Goal: Transaction & Acquisition: Register for event/course

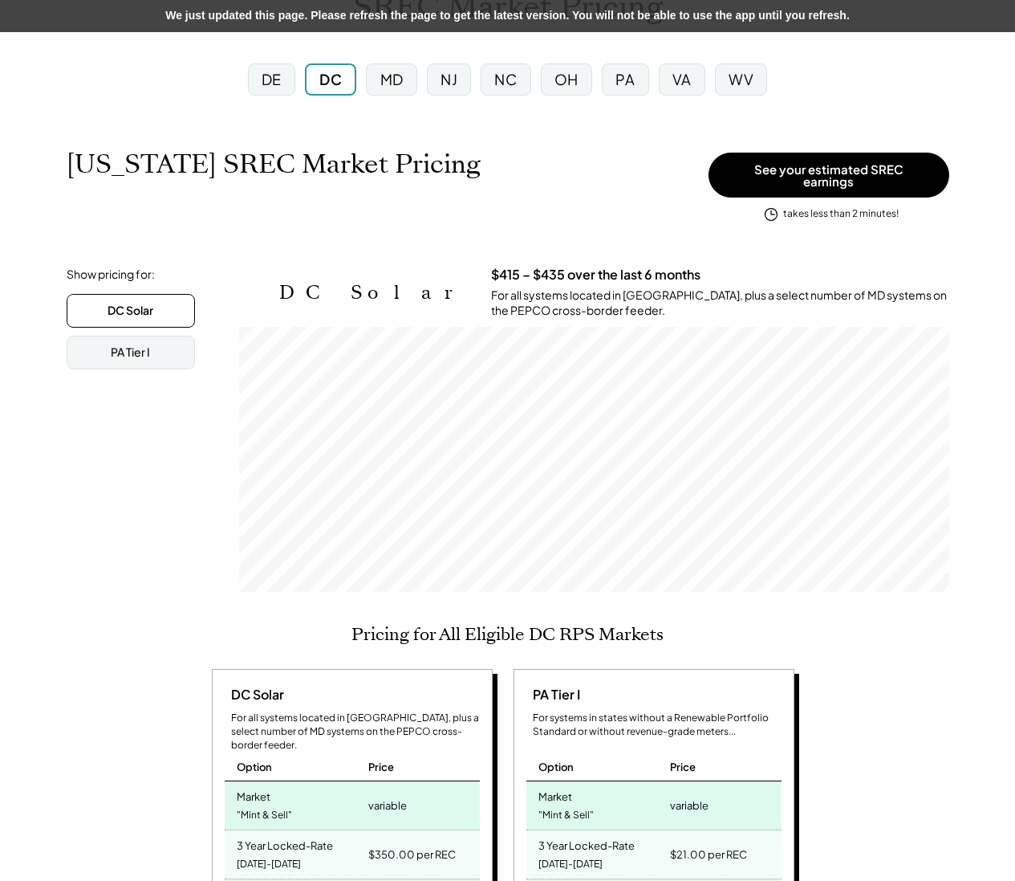
scroll to position [265, 710]
click at [691, 79] on div "VA" at bounding box center [682, 79] width 19 height 20
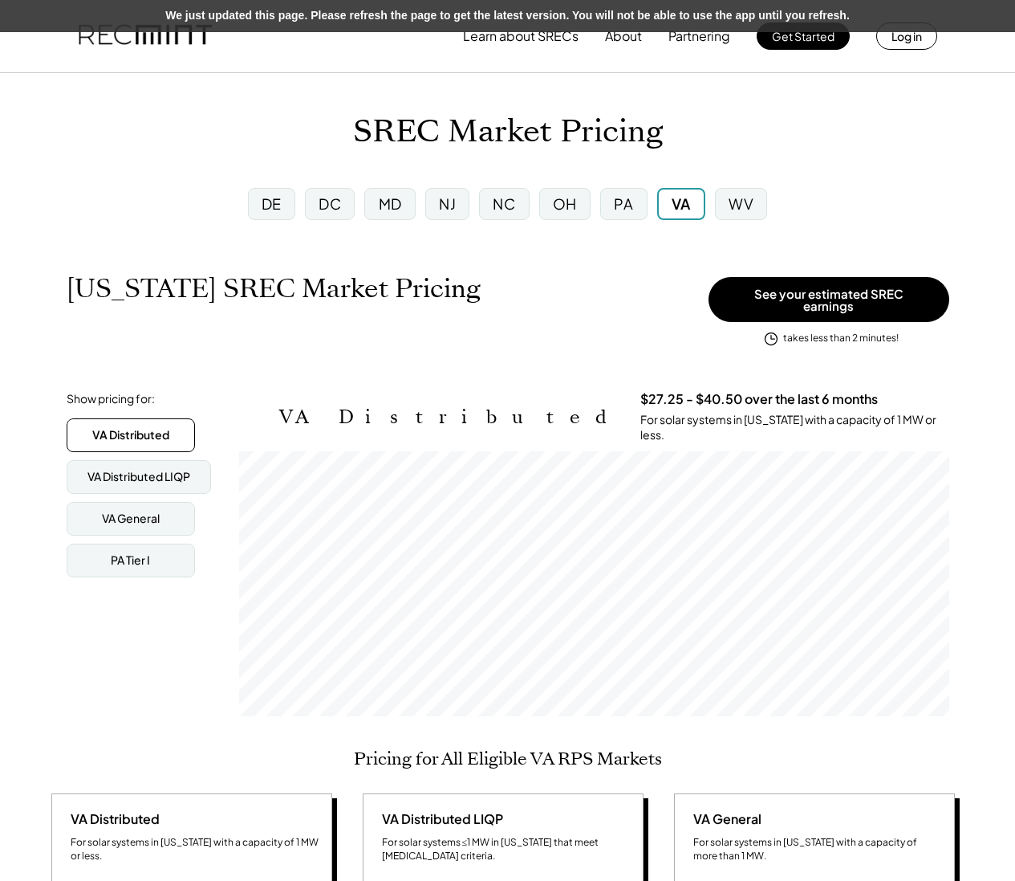
click at [792, 26] on div "We just updated this page. Please refresh the page to get the latest version. Y…" at bounding box center [507, 16] width 1015 height 32
click at [800, 45] on button "Get Started" at bounding box center [803, 35] width 93 height 27
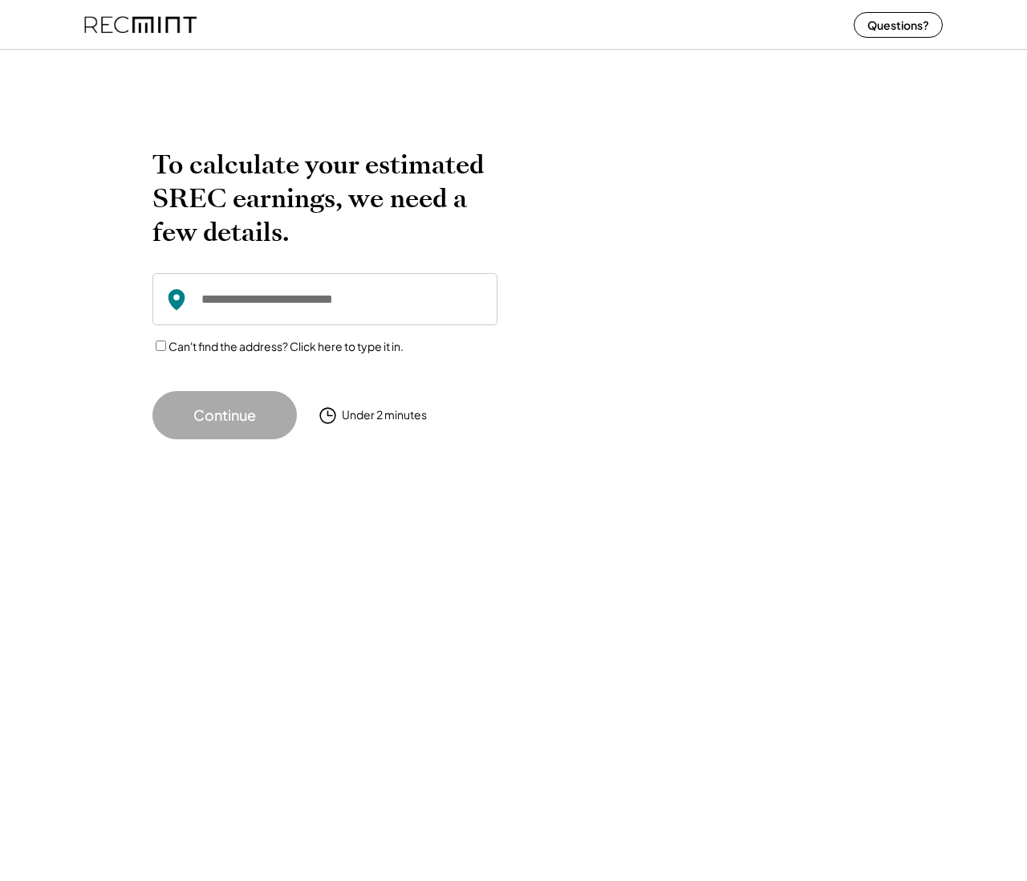
click at [379, 299] on input "input" at bounding box center [325, 299] width 345 height 52
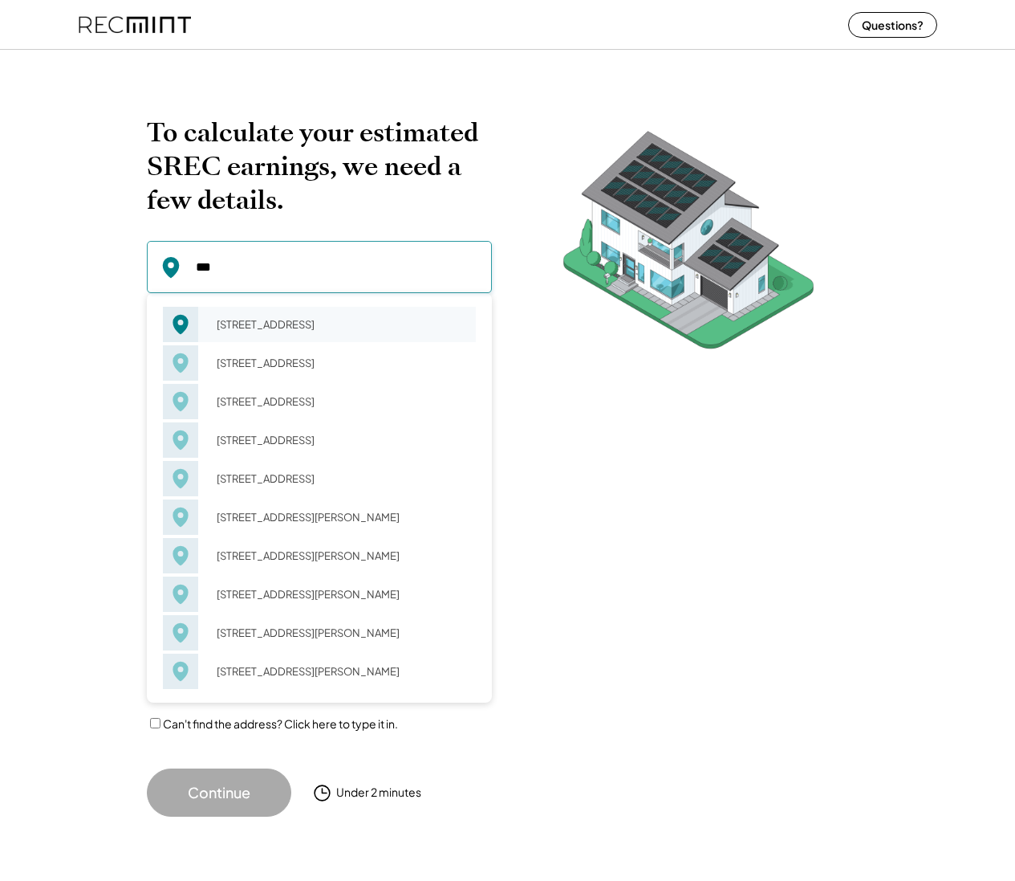
click at [351, 323] on div "425 1st St N Apt, Charlottesville, VA 22902" at bounding box center [341, 324] width 270 height 22
type input "**********"
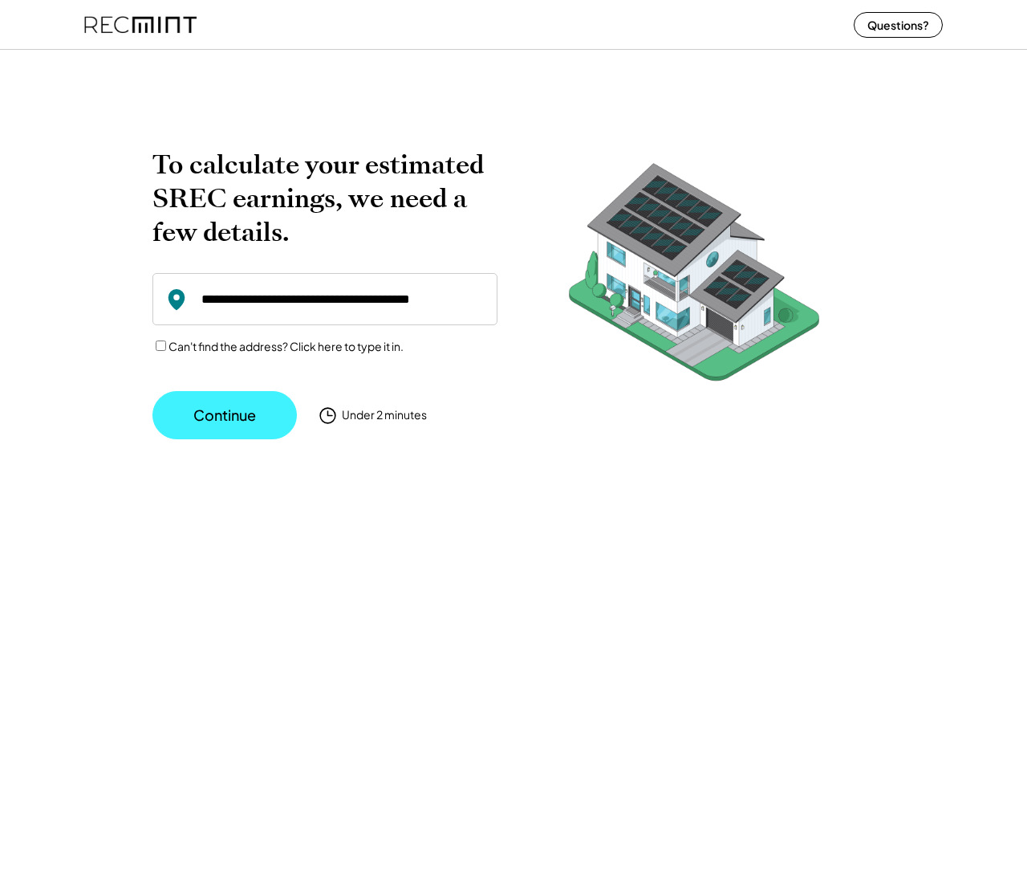
click at [280, 413] on button "Continue" at bounding box center [225, 415] width 144 height 48
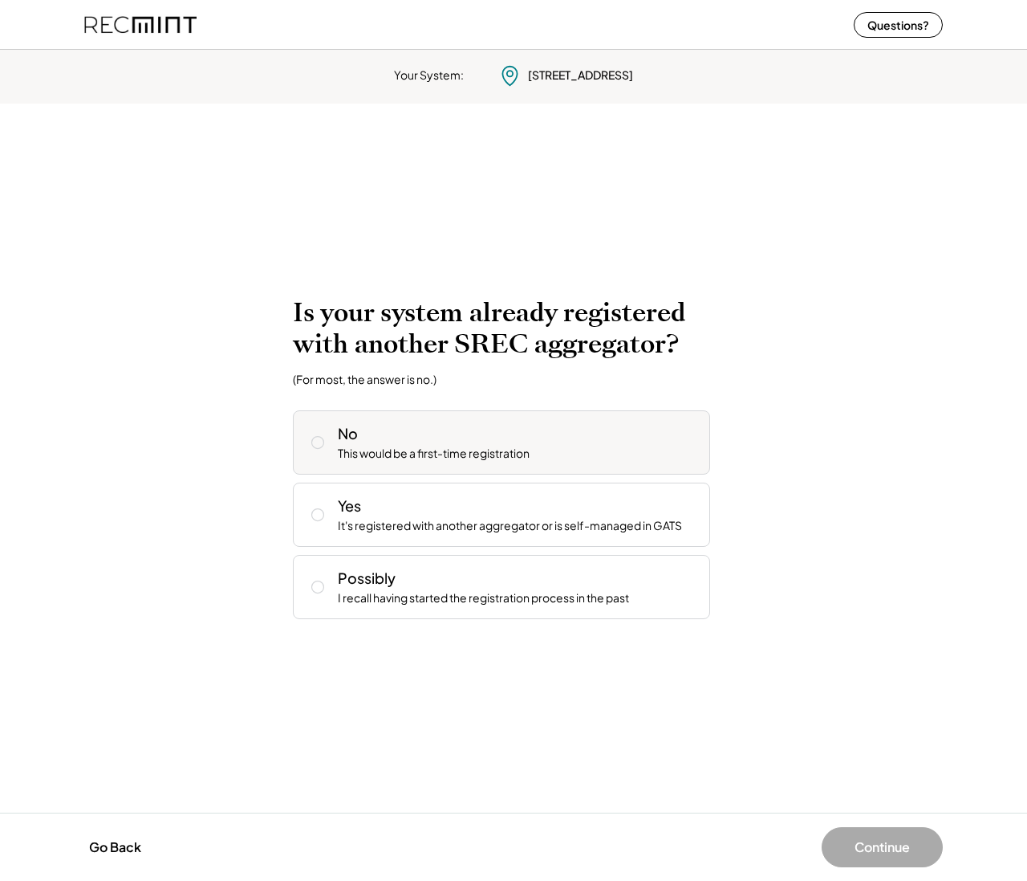
click at [460, 448] on div "This would be a first-time registration" at bounding box center [434, 454] width 192 height 16
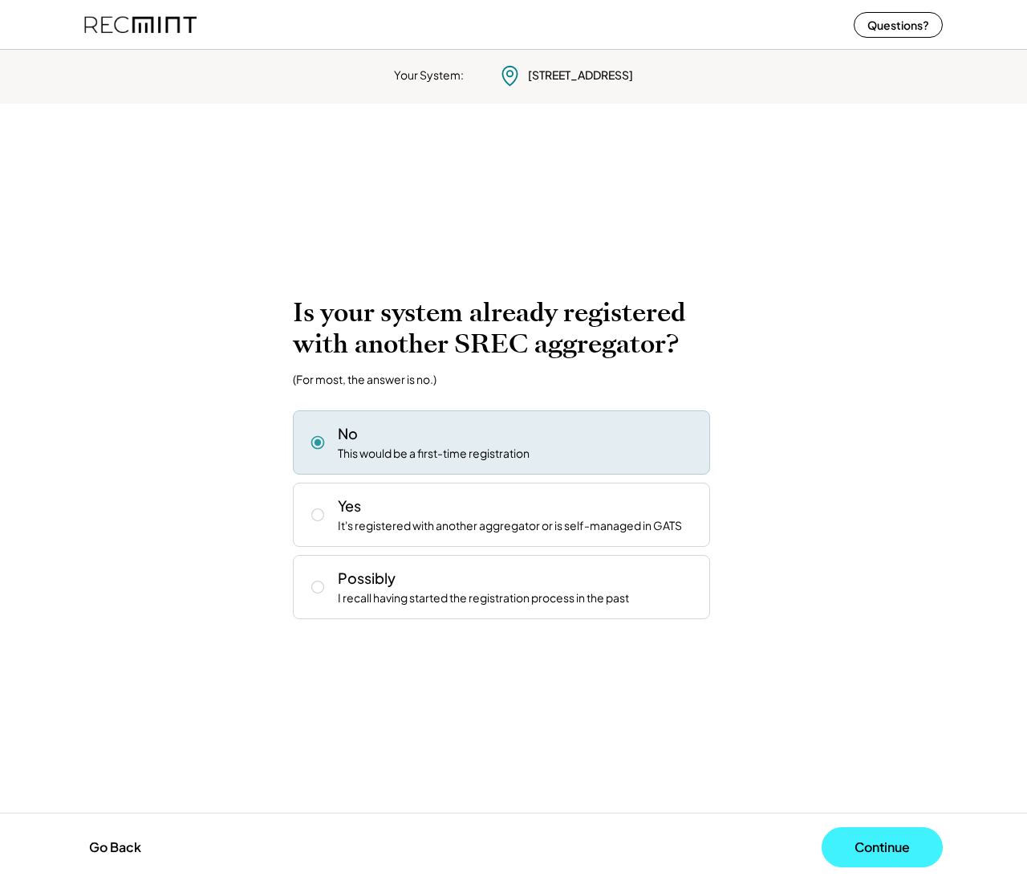
click at [868, 842] on button "Continue" at bounding box center [882, 847] width 121 height 40
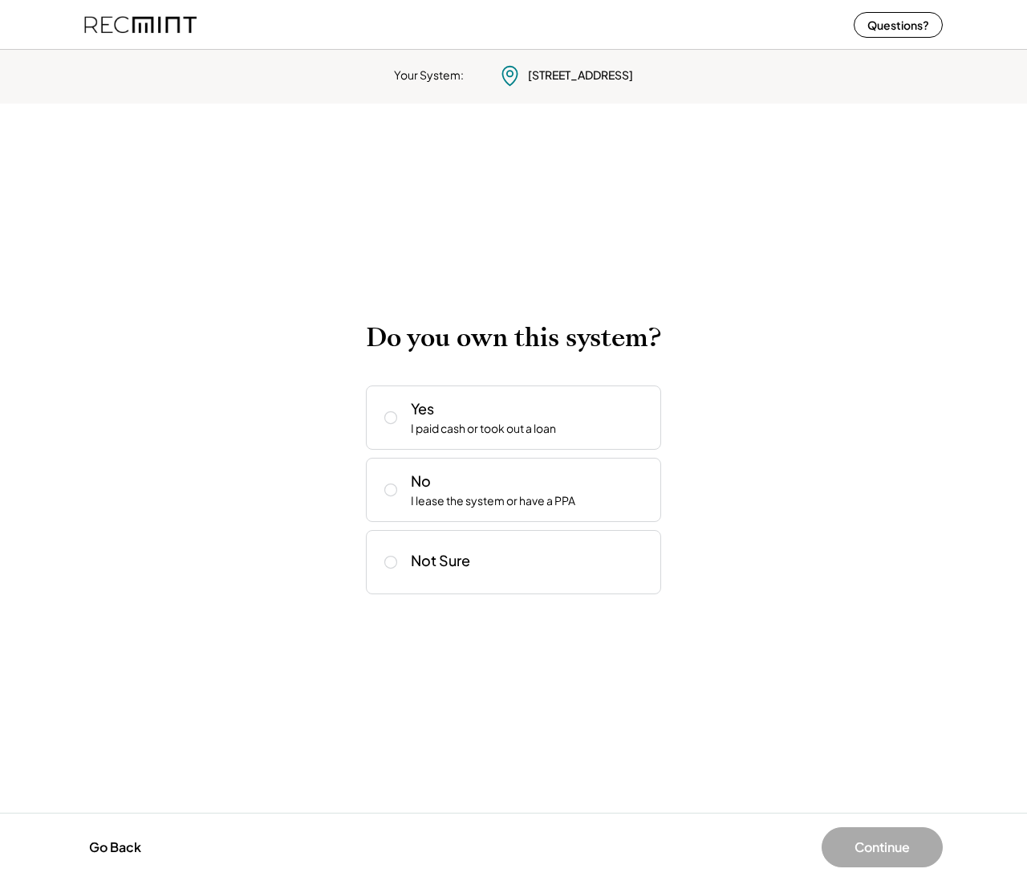
drag, startPoint x: 559, startPoint y: 70, endPoint x: 486, endPoint y: 51, distance: 76.1
click at [558, 71] on div "425 1st St N Apt Charlottesville, VA 22902" at bounding box center [580, 75] width 105 height 16
click at [174, 14] on img at bounding box center [140, 24] width 112 height 43
click at [177, 24] on img at bounding box center [140, 24] width 112 height 43
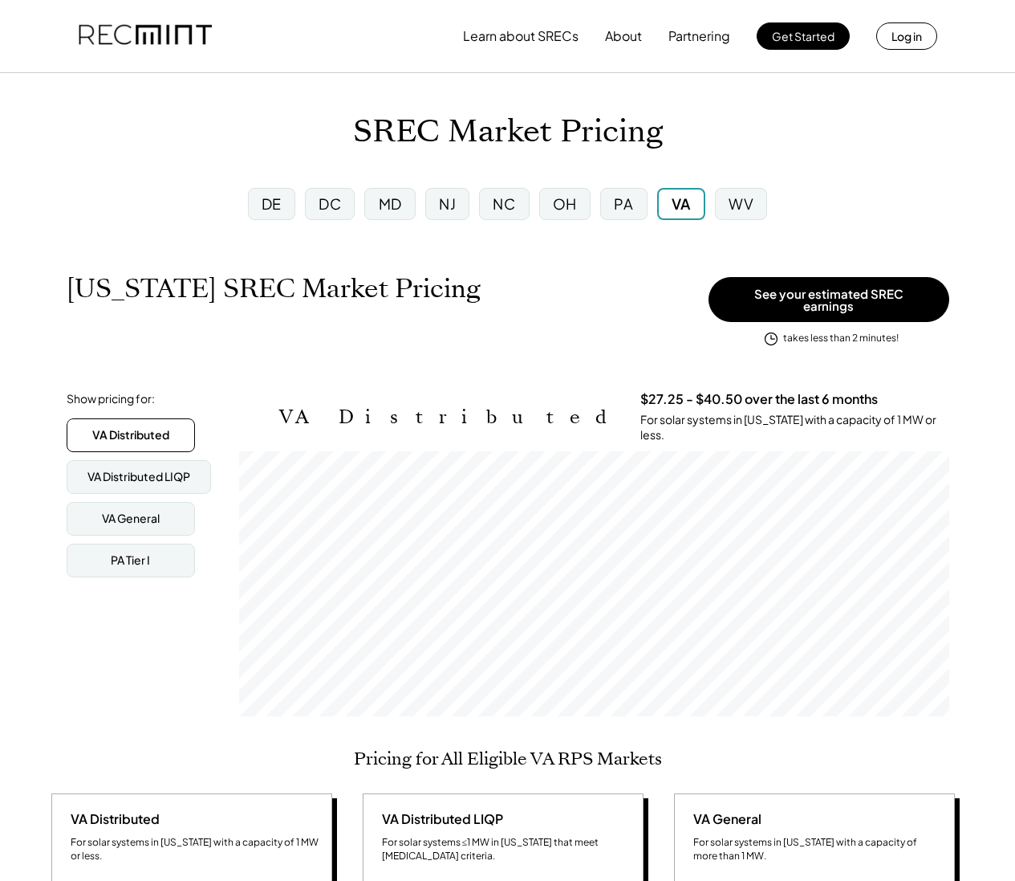
scroll to position [265, 710]
click at [802, 31] on button "Get Started" at bounding box center [803, 35] width 93 height 27
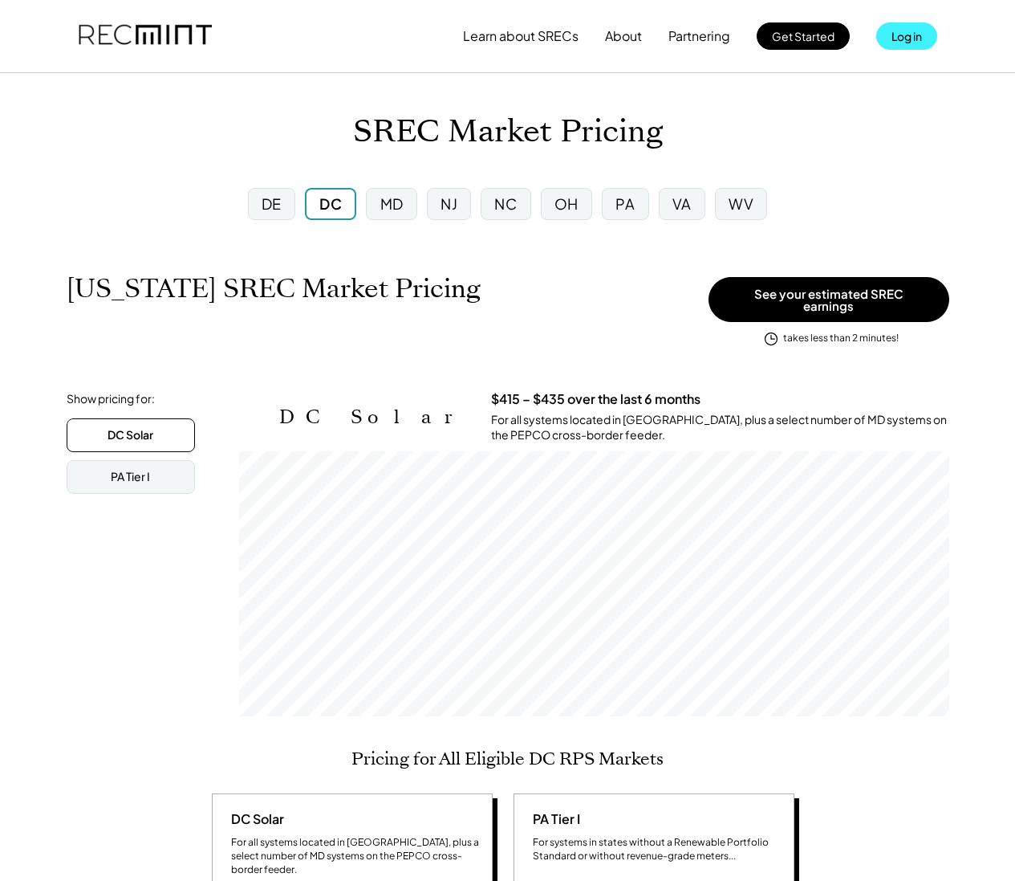
click at [928, 33] on button "Log in" at bounding box center [907, 35] width 61 height 27
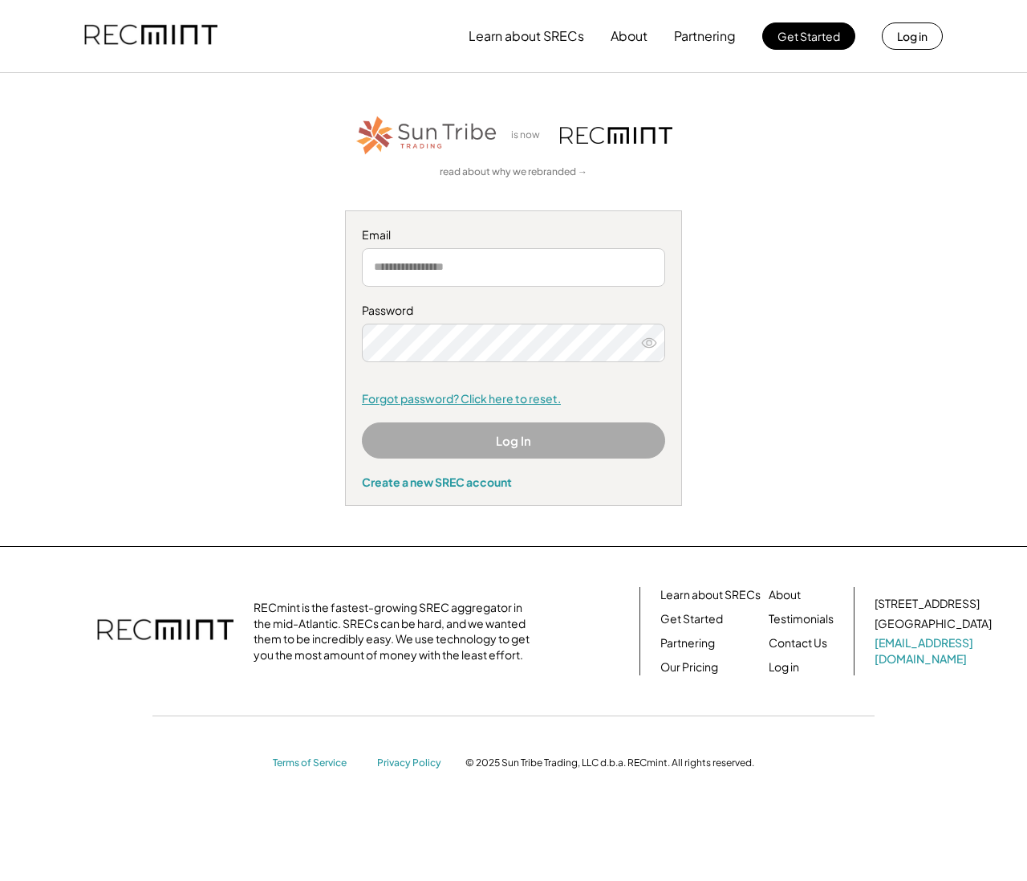
click at [478, 401] on link "Forgot password? Click here to reset." at bounding box center [513, 399] width 303 height 16
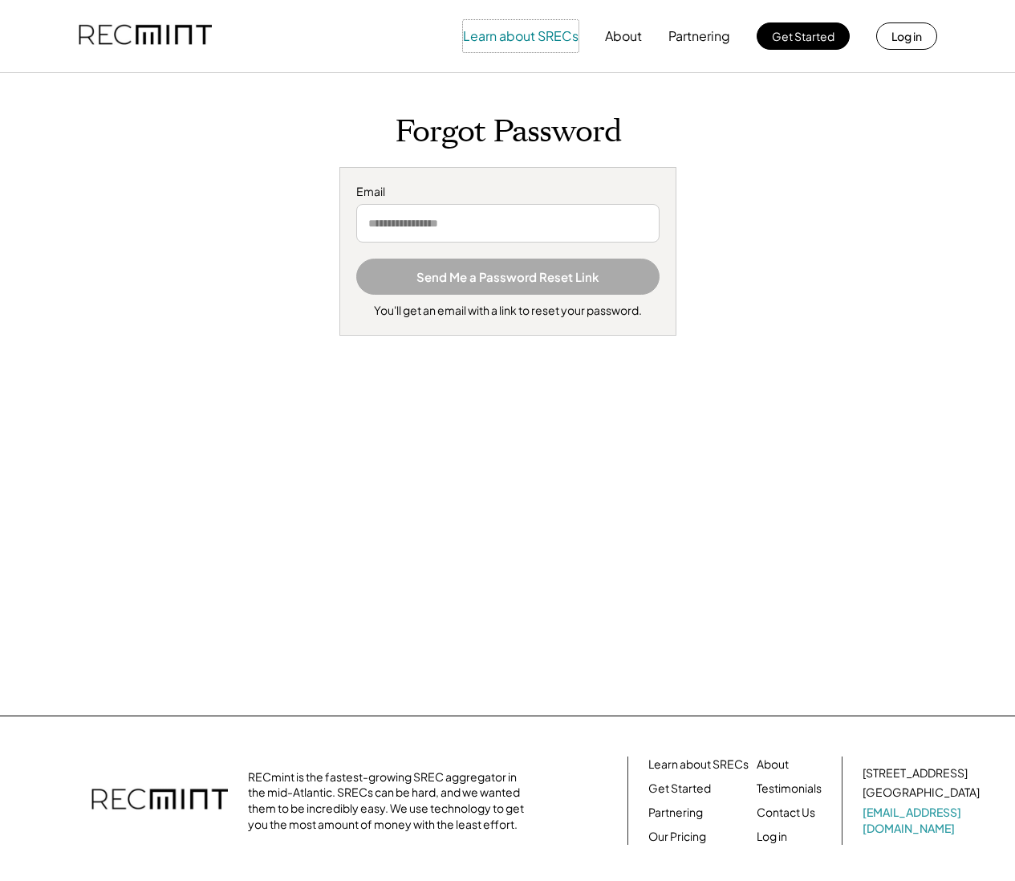
click at [497, 37] on button "Learn about SRECs" at bounding box center [521, 36] width 116 height 32
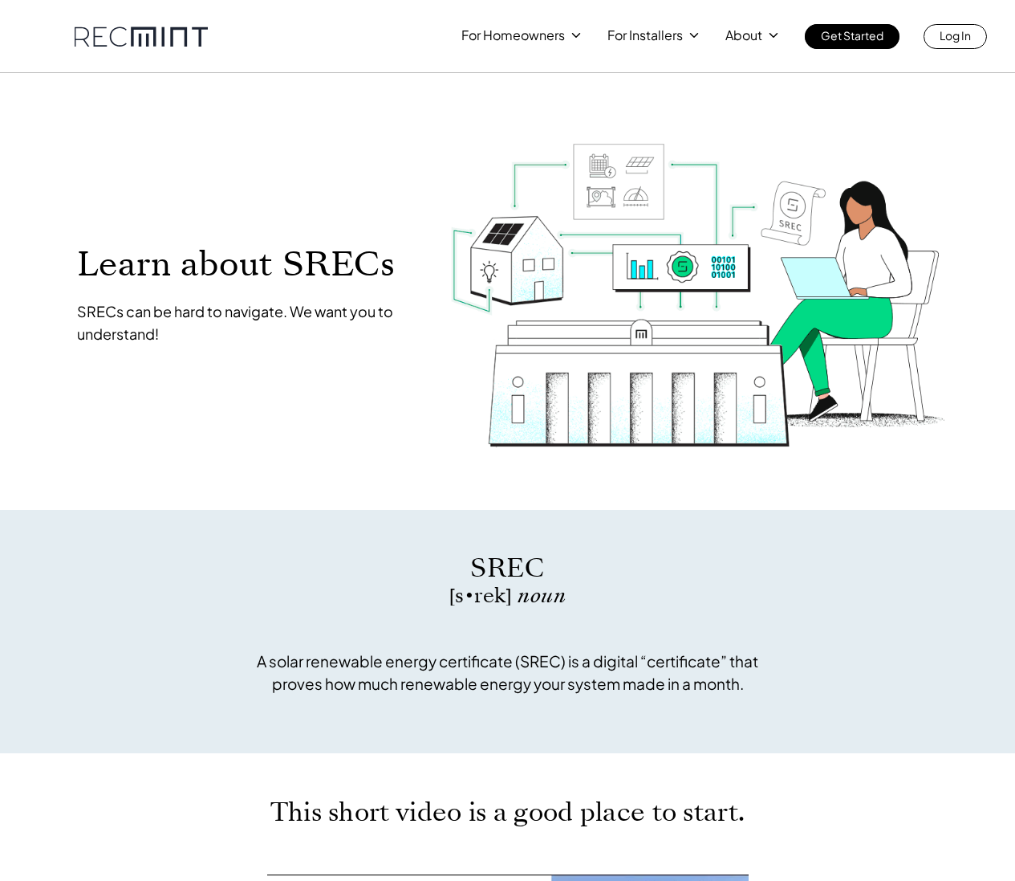
click at [380, 153] on div "Learn about SRECs SRECs can be hard to navigate. We want you to understand!" at bounding box center [508, 291] width 915 height 421
click at [645, 96] on p "SREC pricing" at bounding box center [649, 100] width 75 height 16
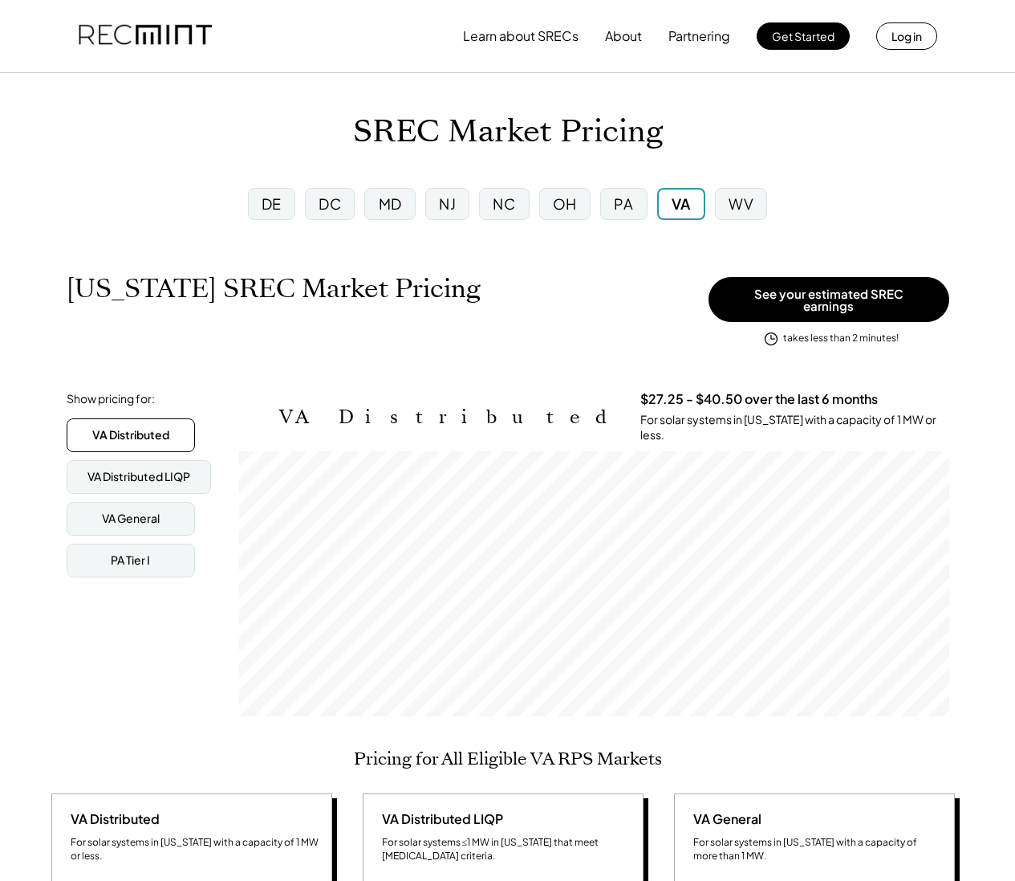
click at [174, 43] on img at bounding box center [145, 36] width 133 height 55
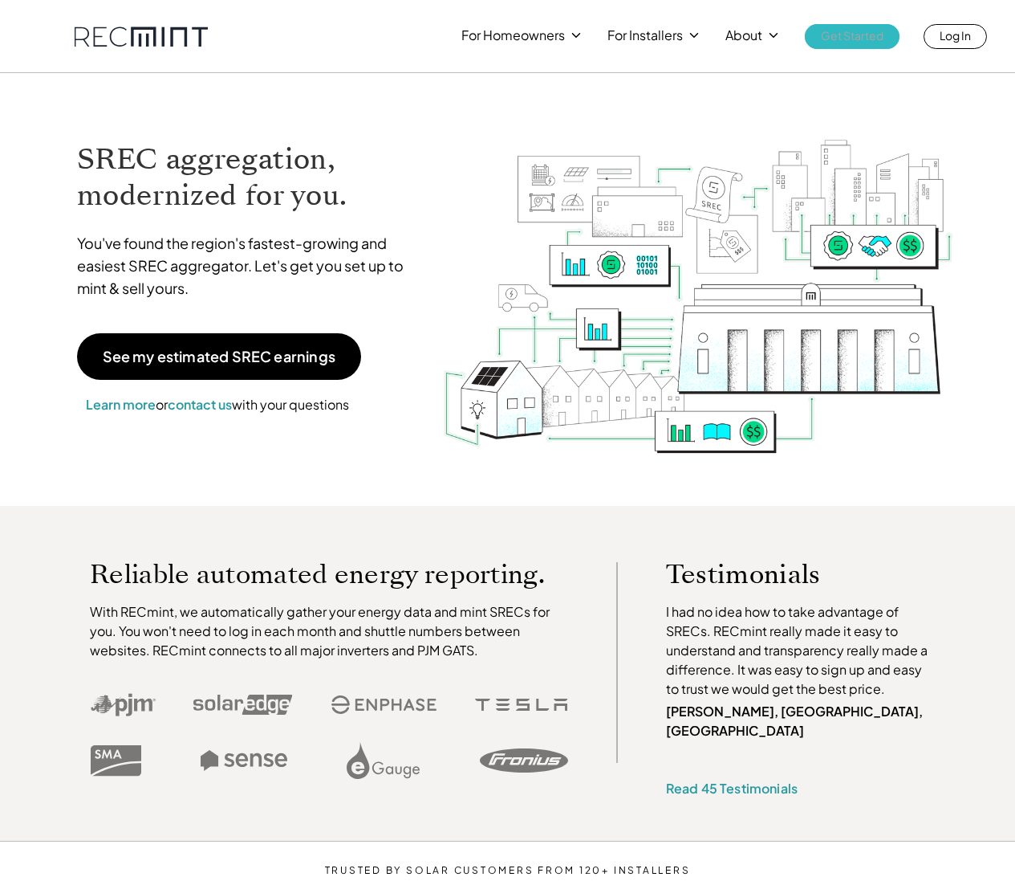
click at [954, 48] on link "Log In" at bounding box center [955, 36] width 63 height 25
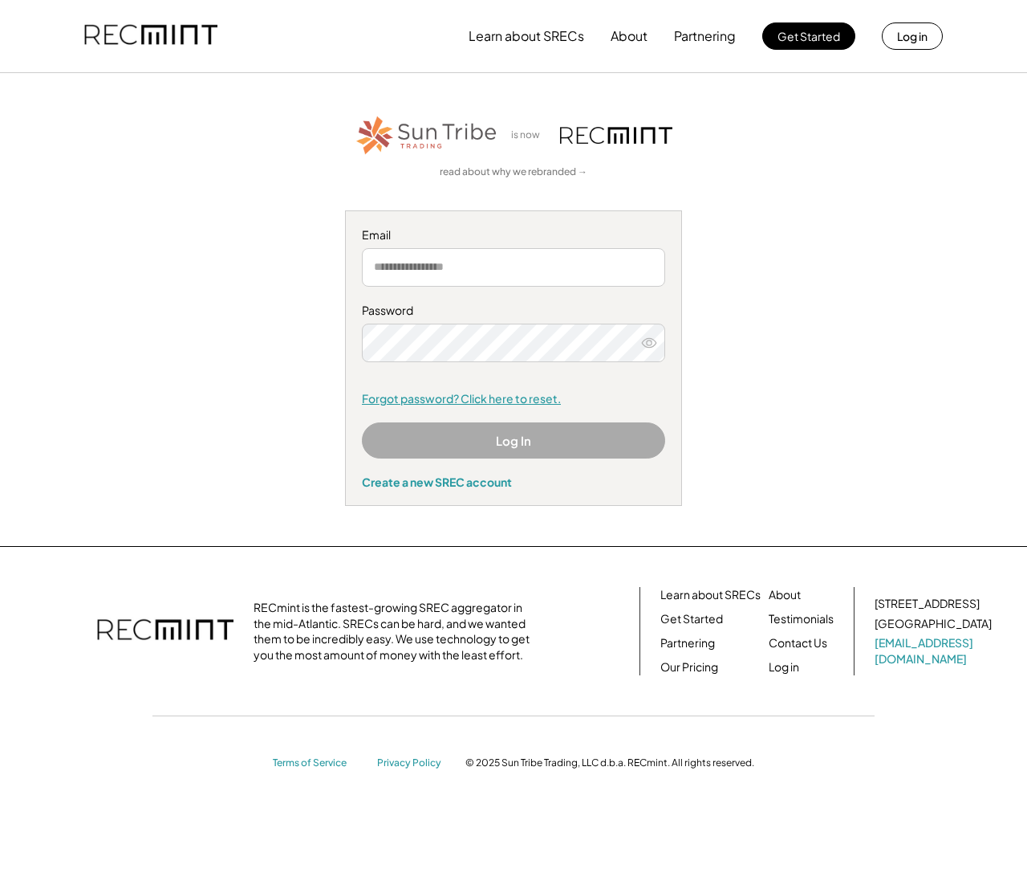
click at [466, 393] on link "Forgot password? Click here to reset." at bounding box center [513, 399] width 303 height 16
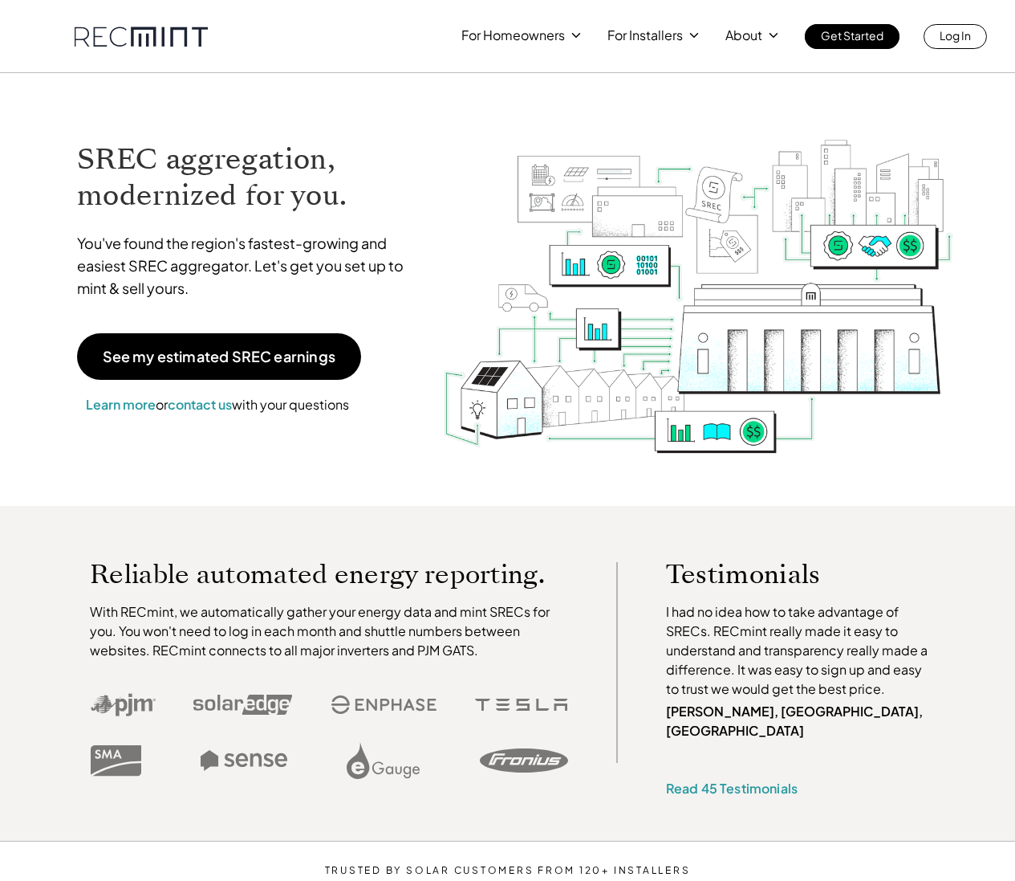
click at [959, 565] on div "Testimonials I had no idea how to take advantage of SRECs. RECmint really made …" at bounding box center [796, 691] width 340 height 258
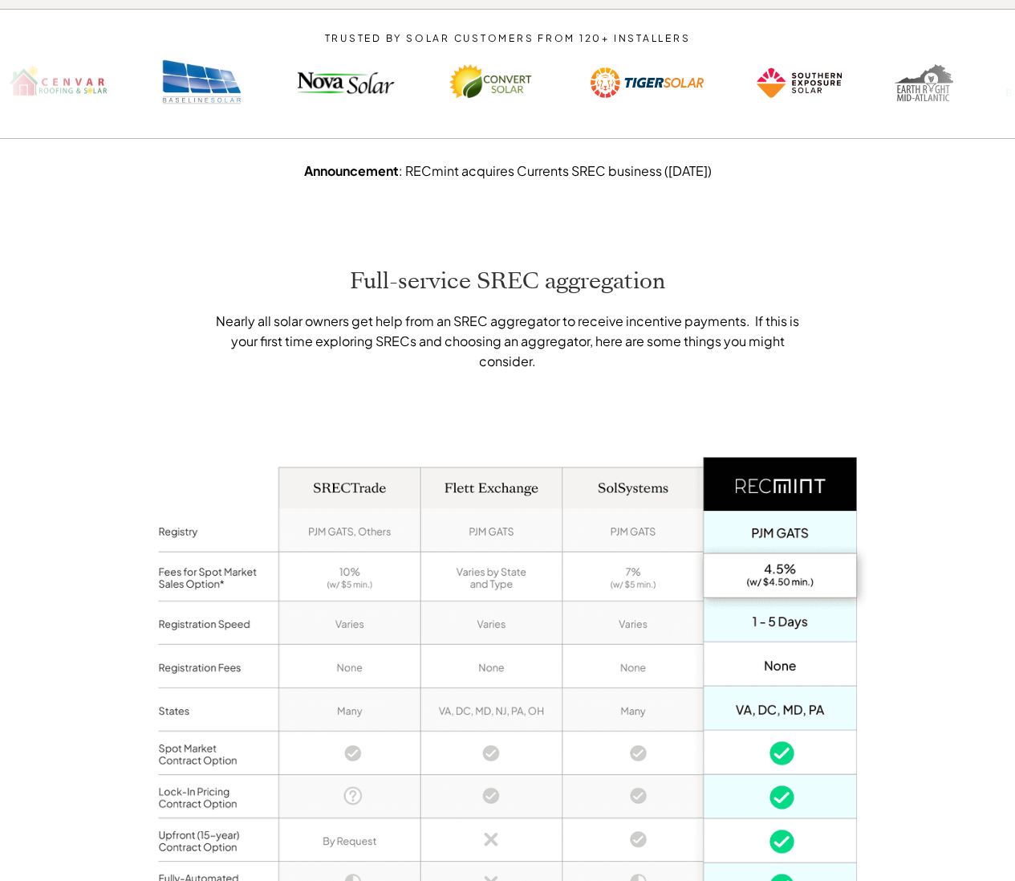
scroll to position [821, 0]
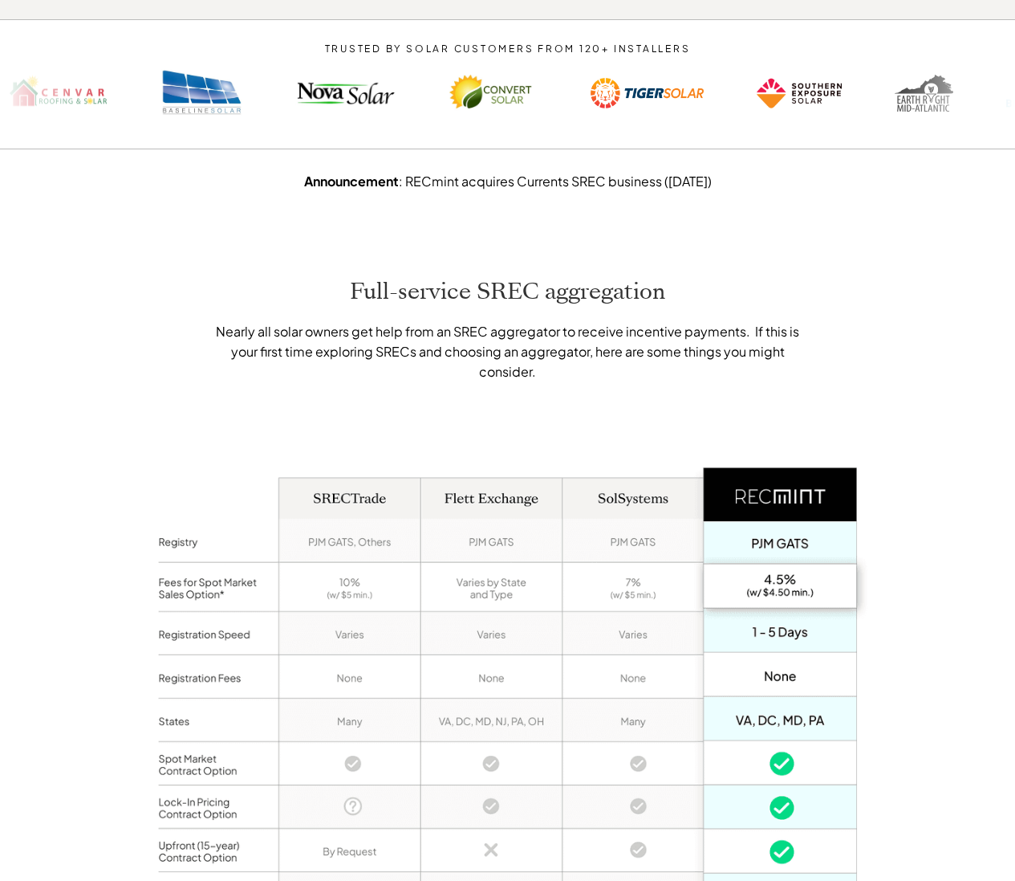
click at [905, 510] on div "Full-service SREC aggregation Nearly all solar owners get help from an SREC agg…" at bounding box center [507, 654] width 1015 height 915
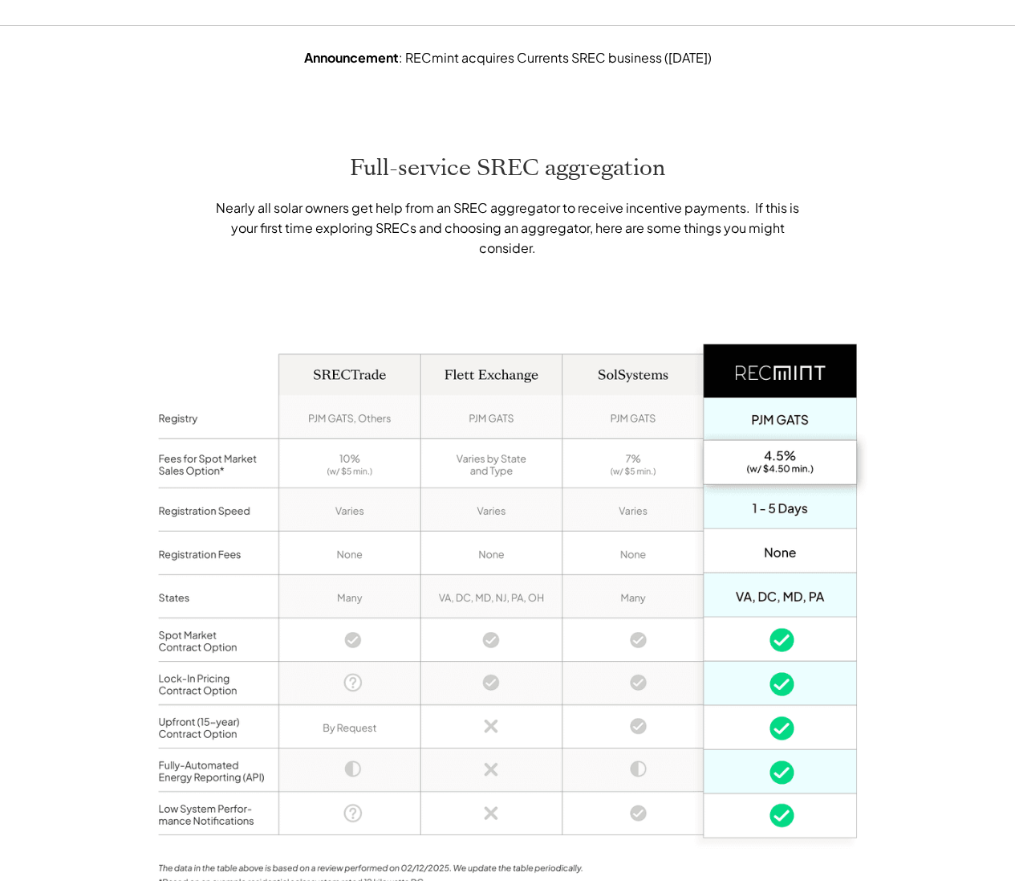
scroll to position [950, 0]
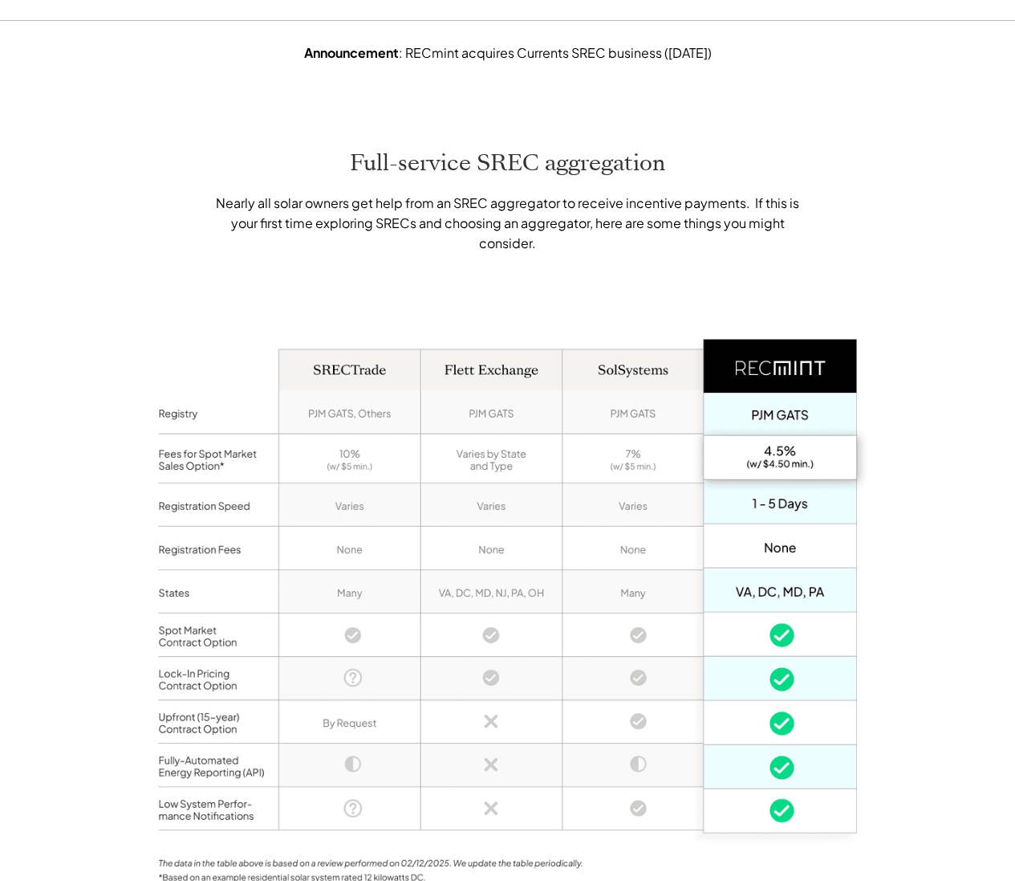
click at [938, 517] on div "Full-service SREC aggregation Nearly all solar owners get help from an SREC agg…" at bounding box center [507, 526] width 1015 height 915
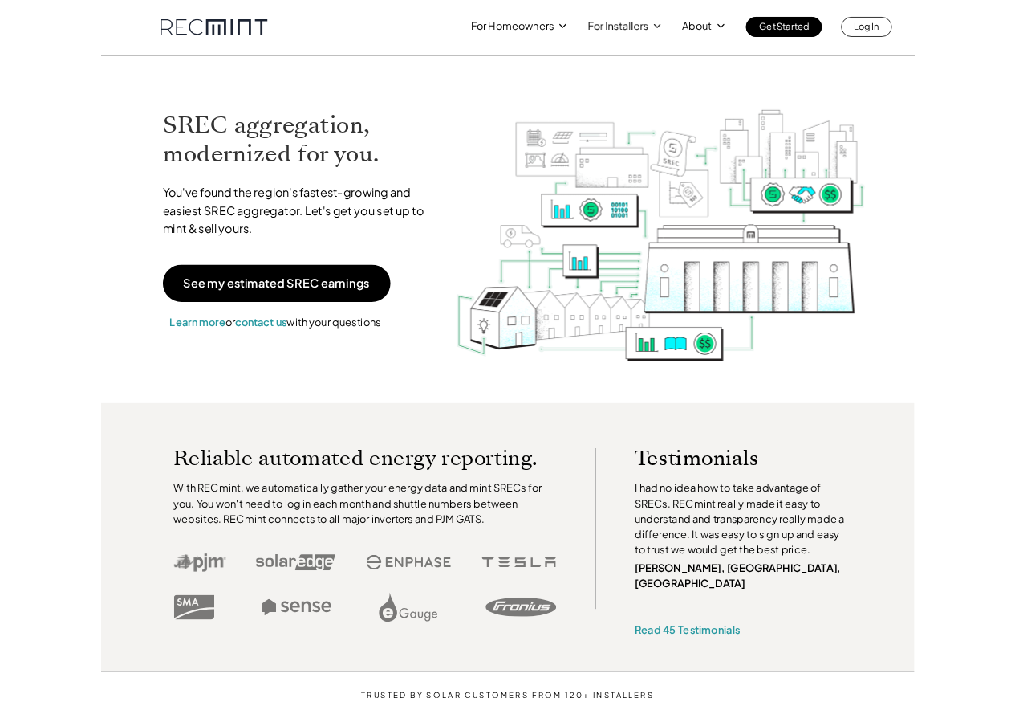
scroll to position [0, 0]
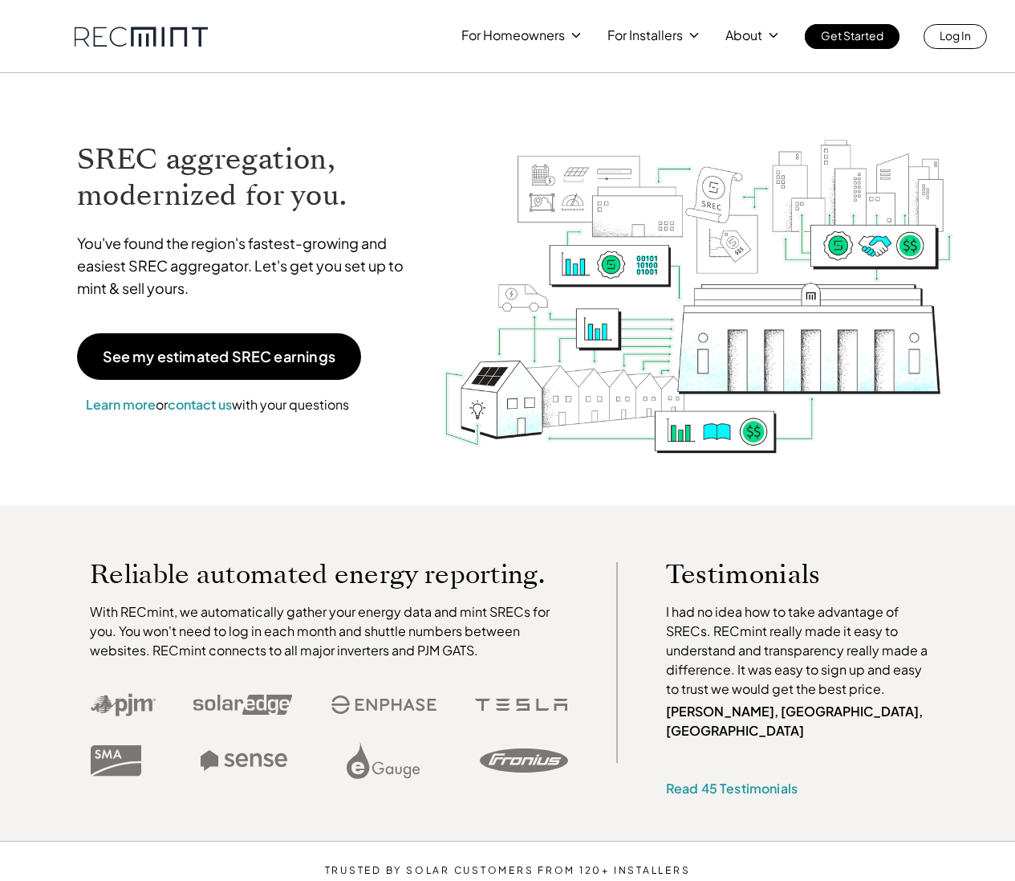
click at [734, 580] on p "Testimonials" at bounding box center [785, 574] width 239 height 24
click at [831, 579] on p "Testimonials" at bounding box center [785, 574] width 239 height 24
